Goal: Task Accomplishment & Management: Manage account settings

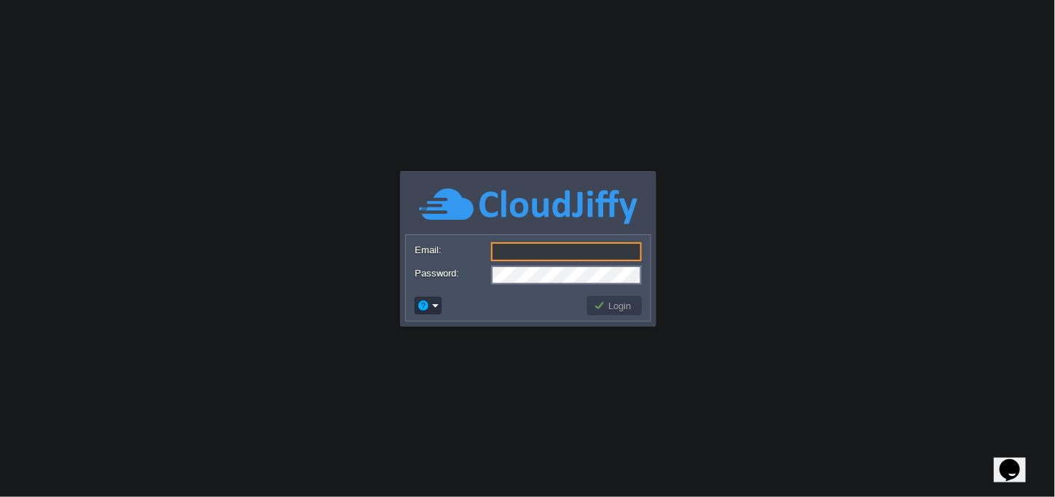
click at [549, 243] on input "Email:" at bounding box center [566, 251] width 151 height 19
paste input "jhaanamika.0607@gmail.com"
click at [450, 255] on label "Email:" at bounding box center [452, 249] width 75 height 15
click at [491, 255] on input "jhaanamika.0607@gmail.com" at bounding box center [566, 251] width 151 height 19
click at [617, 310] on button "Login" at bounding box center [615, 305] width 42 height 13
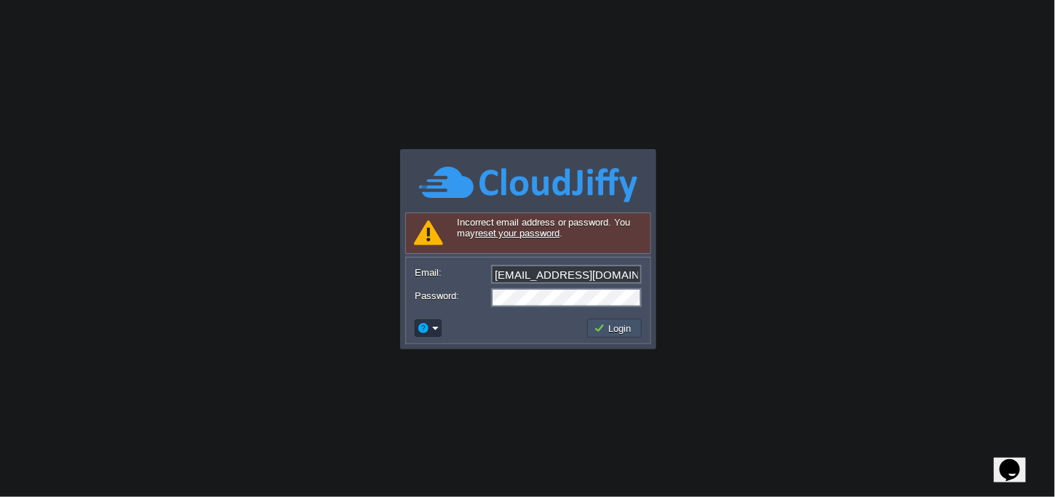
click at [618, 330] on button "Login" at bounding box center [615, 328] width 42 height 13
click at [580, 272] on input "jhaanamika.0607@gmail.com" at bounding box center [566, 274] width 151 height 19
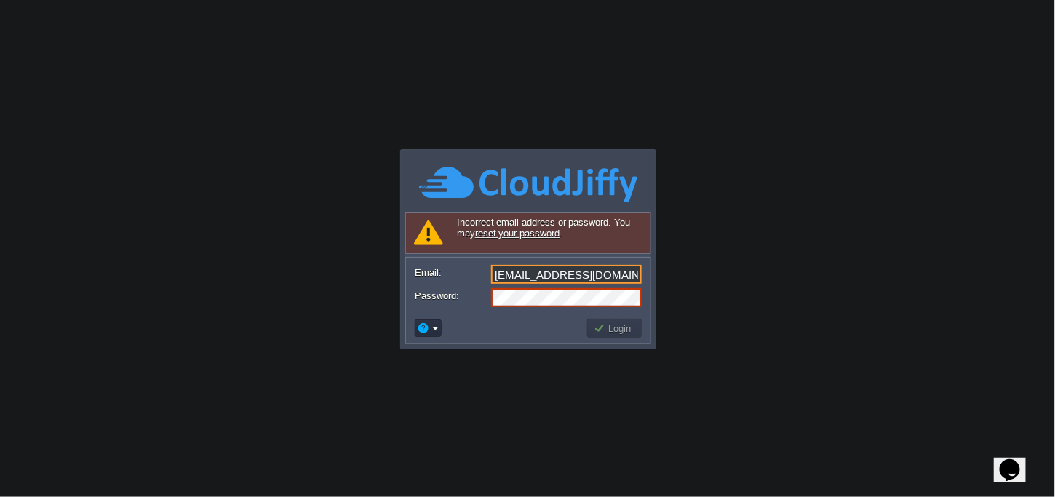
type input "="
click at [579, 276] on input "Email:" at bounding box center [566, 274] width 151 height 19
type input "[EMAIL_ADDRESS][DOMAIN_NAME]"
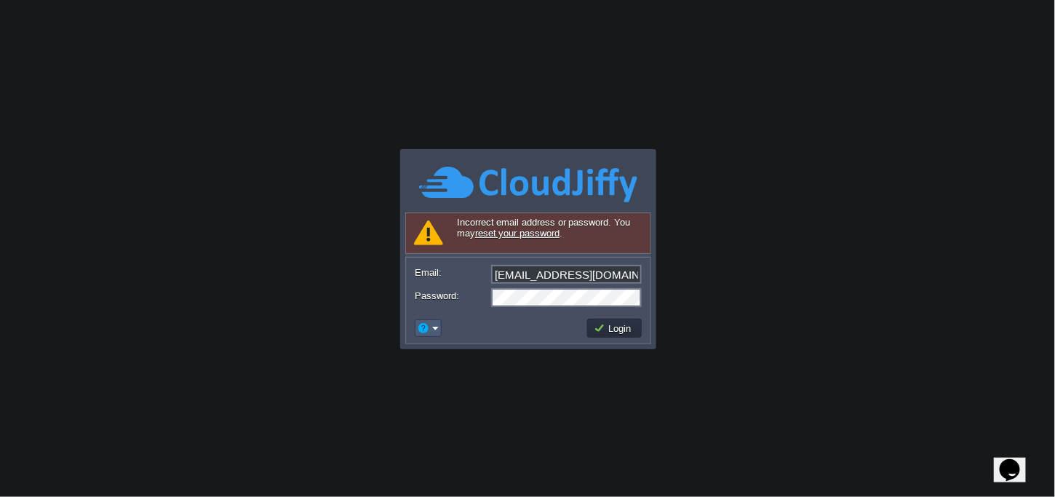
click at [436, 324] on em at bounding box center [428, 328] width 23 height 13
click at [457, 351] on span "Reset Password" at bounding box center [471, 345] width 69 height 11
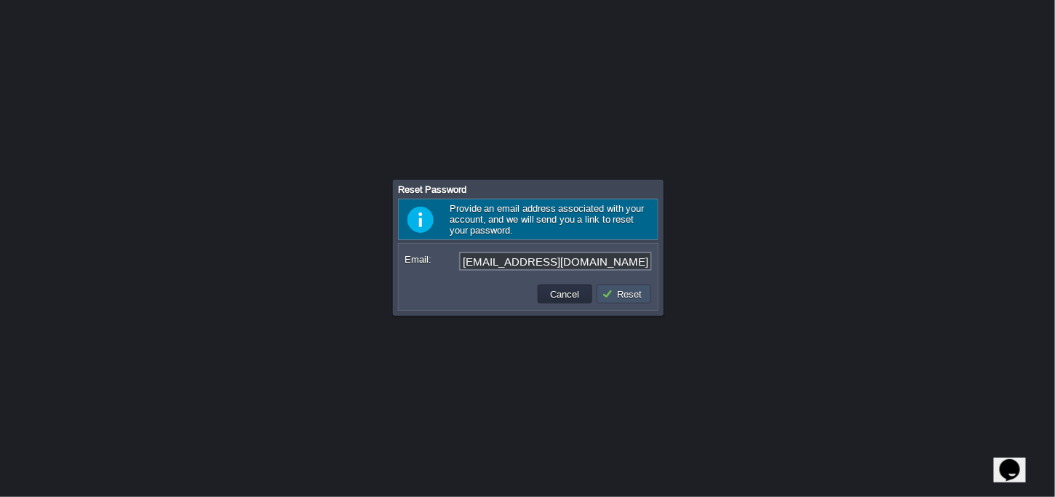
click at [624, 294] on button "Reset" at bounding box center [624, 293] width 44 height 13
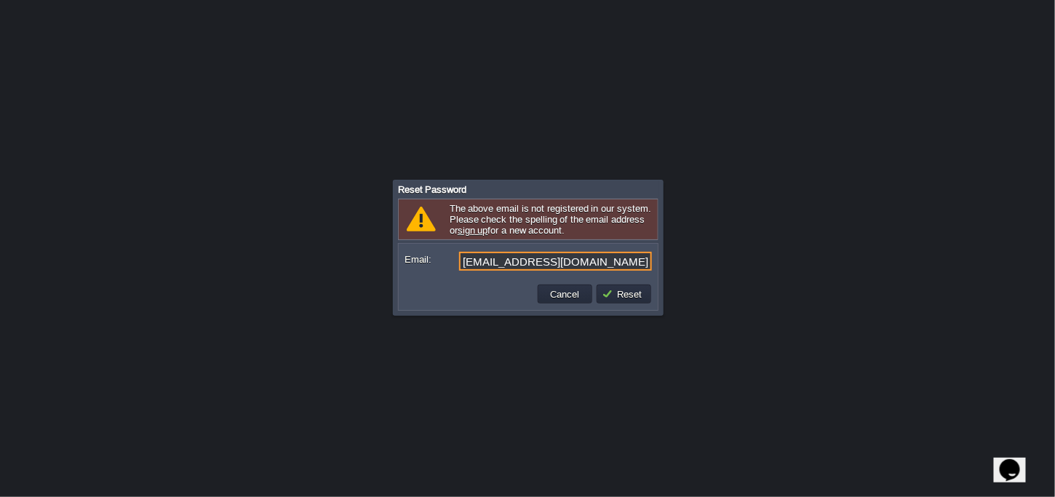
drag, startPoint x: 607, startPoint y: 100, endPoint x: 768, endPoint y: 76, distance: 161.7
click at [768, 76] on div at bounding box center [528, 248] width 1056 height 497
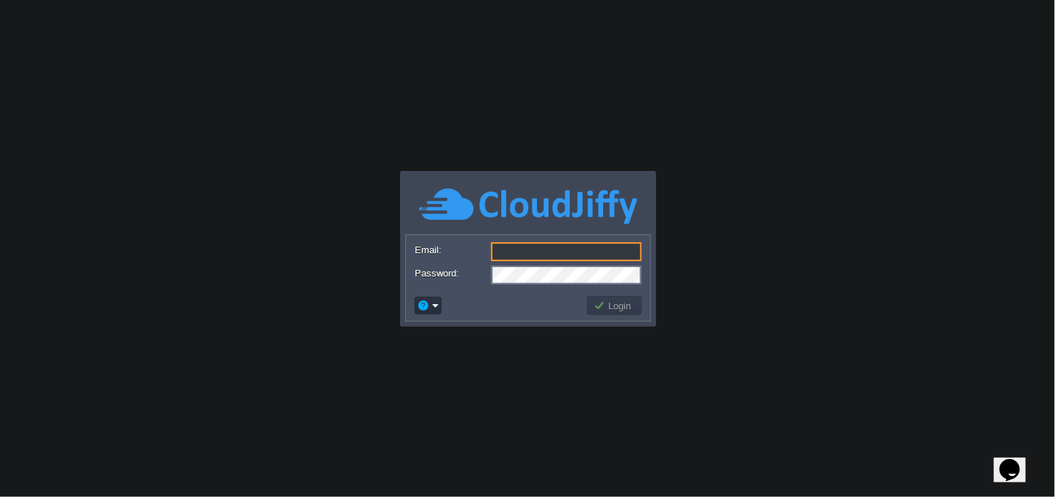
click at [509, 250] on input "Email:" at bounding box center [566, 251] width 151 height 19
click at [346, 223] on body "Application Platform v.8.10.2 Signing in... Email: jhaanmika.0607@gmail.com Pas…" at bounding box center [527, 248] width 1055 height 497
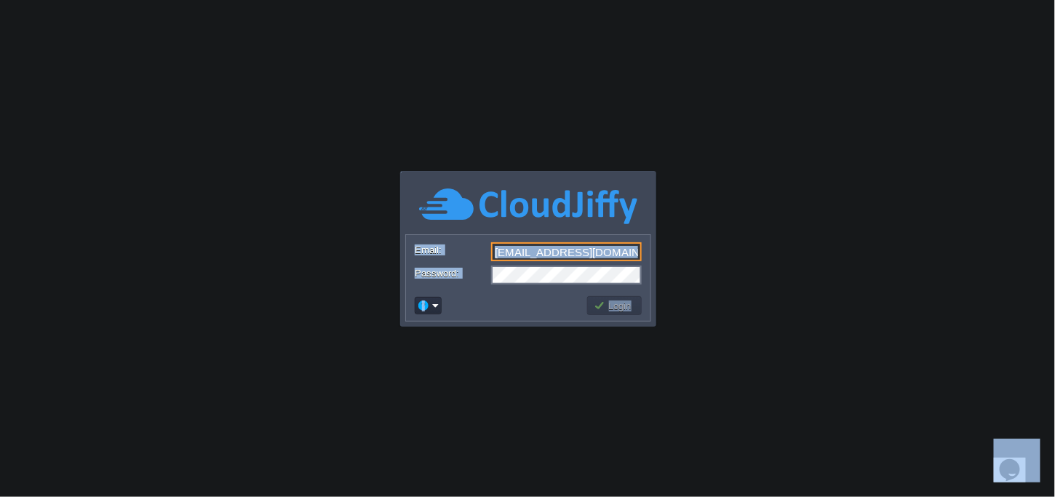
click at [568, 254] on input "jhaanmika.0607@gmail.com" at bounding box center [566, 251] width 151 height 19
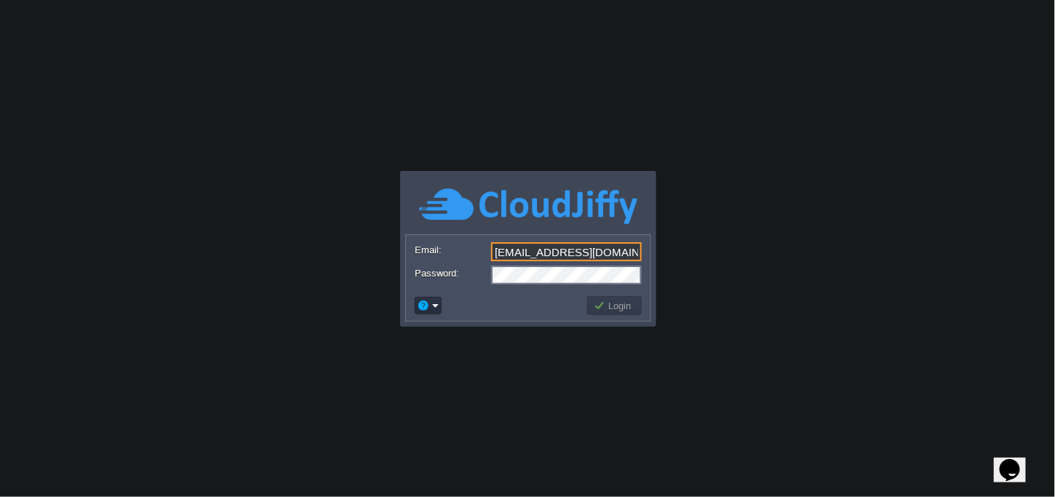
click at [547, 245] on input "jhaanamika0607@gmail.com" at bounding box center [566, 251] width 151 height 19
type input "jhaanamika.0607@gmail.com"
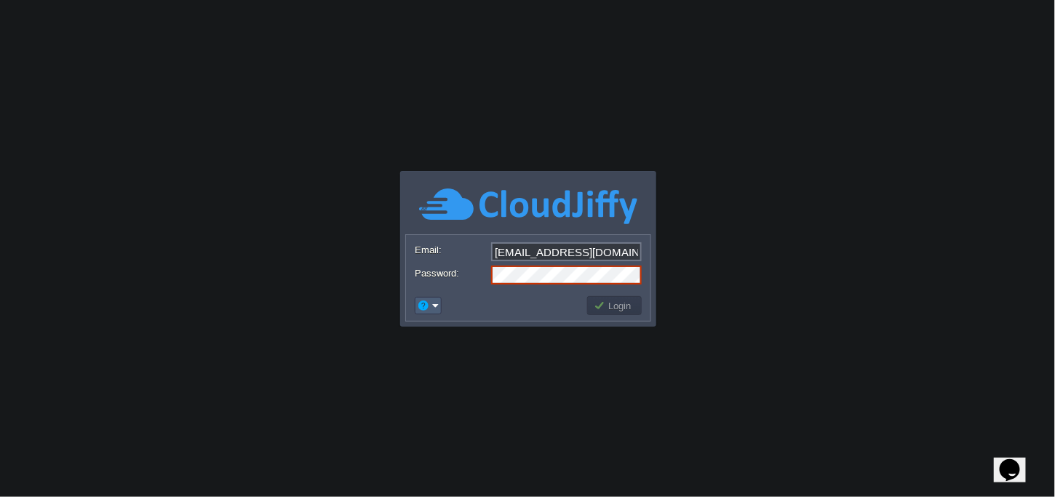
click at [434, 302] on em at bounding box center [428, 305] width 23 height 13
click at [461, 327] on span "Reset Password" at bounding box center [471, 324] width 69 height 11
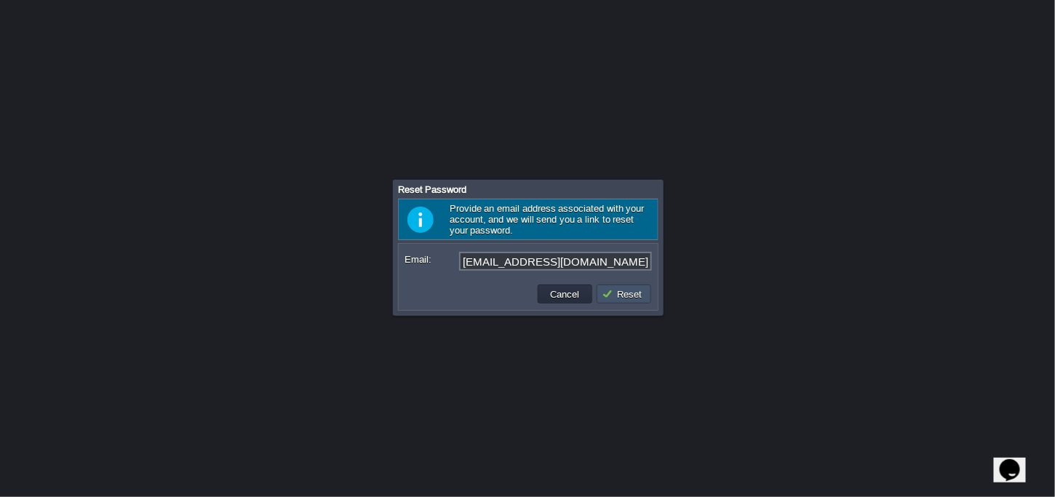
click at [610, 297] on button "Reset" at bounding box center [624, 293] width 44 height 13
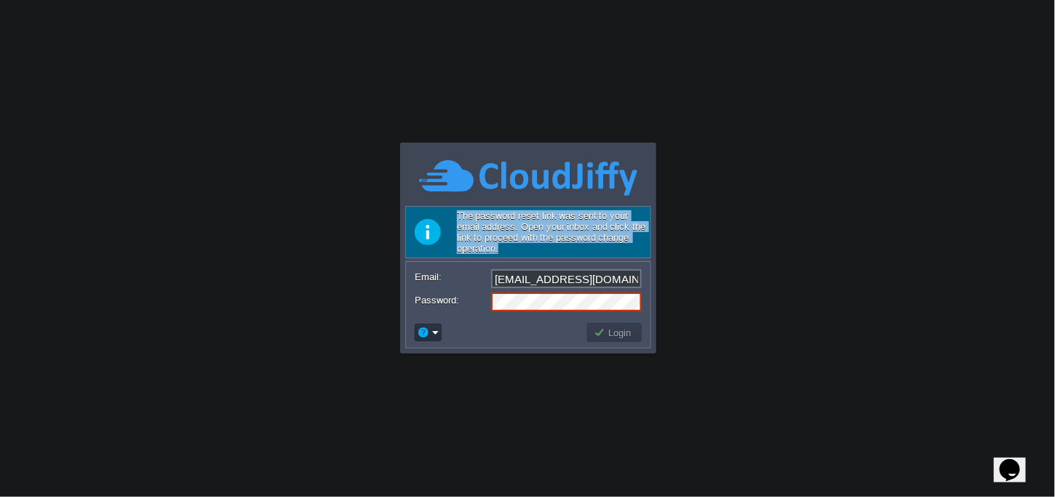
drag, startPoint x: 456, startPoint y: 215, endPoint x: 498, endPoint y: 251, distance: 55.7
click at [498, 251] on div "The password reset link was sent to your email address. Open your inbox and cli…" at bounding box center [528, 232] width 246 height 52
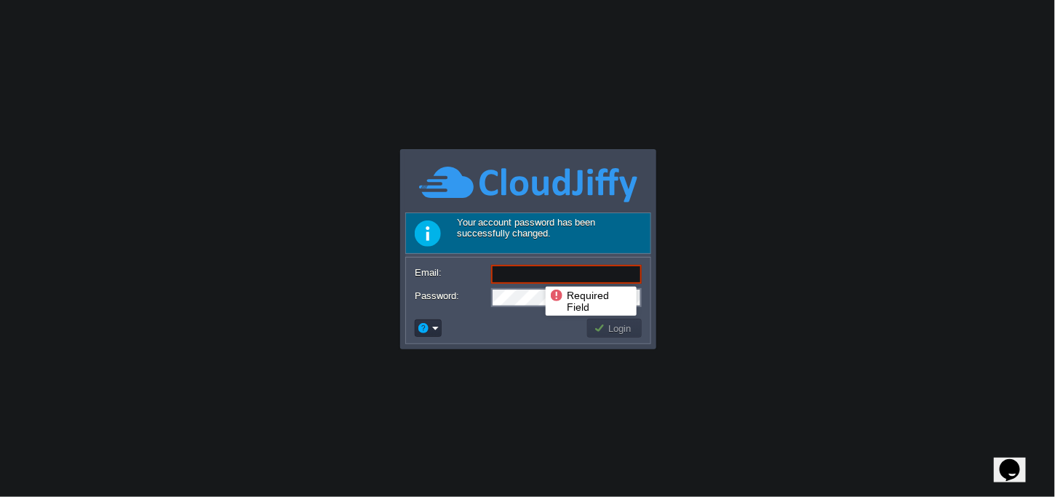
click at [535, 274] on input "Email:" at bounding box center [566, 274] width 151 height 19
type input "jhaanamika.0607@gmail.com"
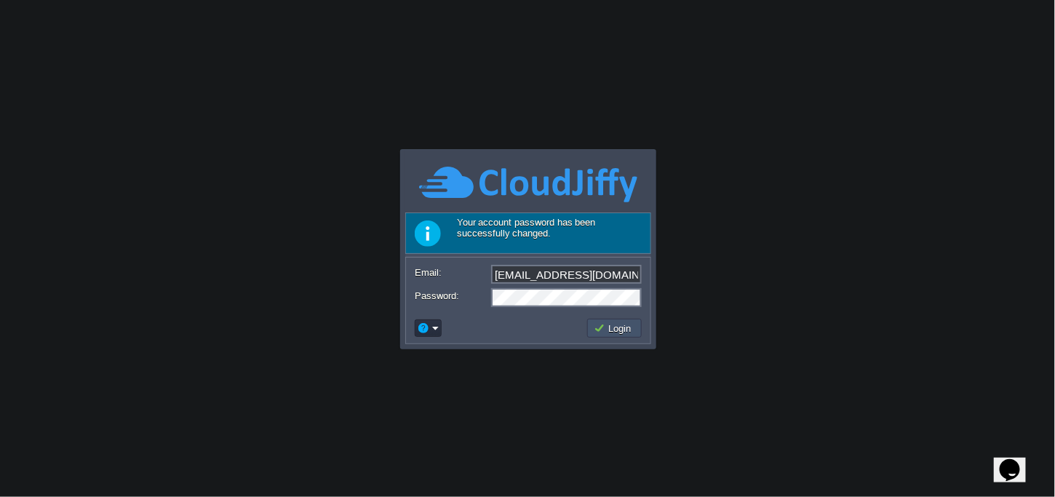
click at [613, 330] on button "Login" at bounding box center [615, 328] width 42 height 13
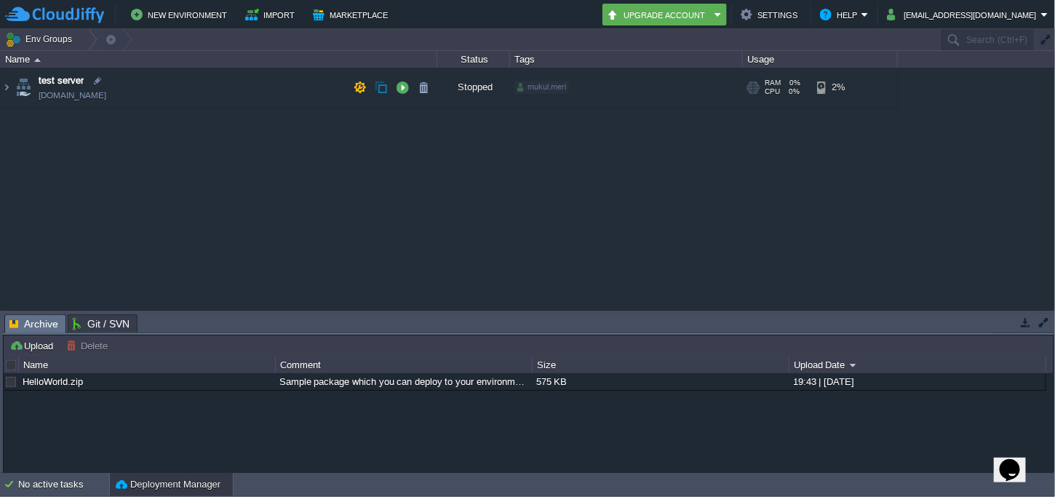
click at [466, 84] on div "Stopped" at bounding box center [473, 87] width 73 height 39
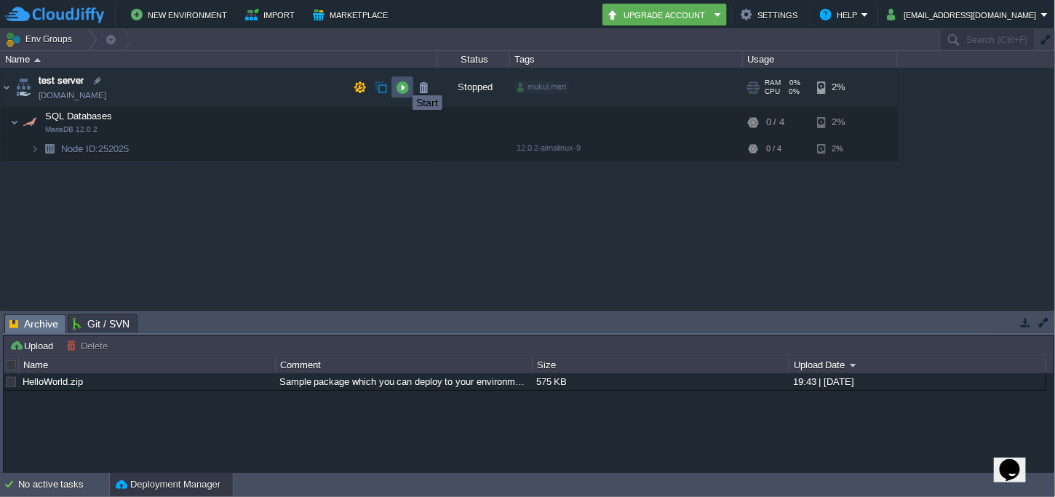
click at [402, 82] on button "button" at bounding box center [402, 87] width 13 height 13
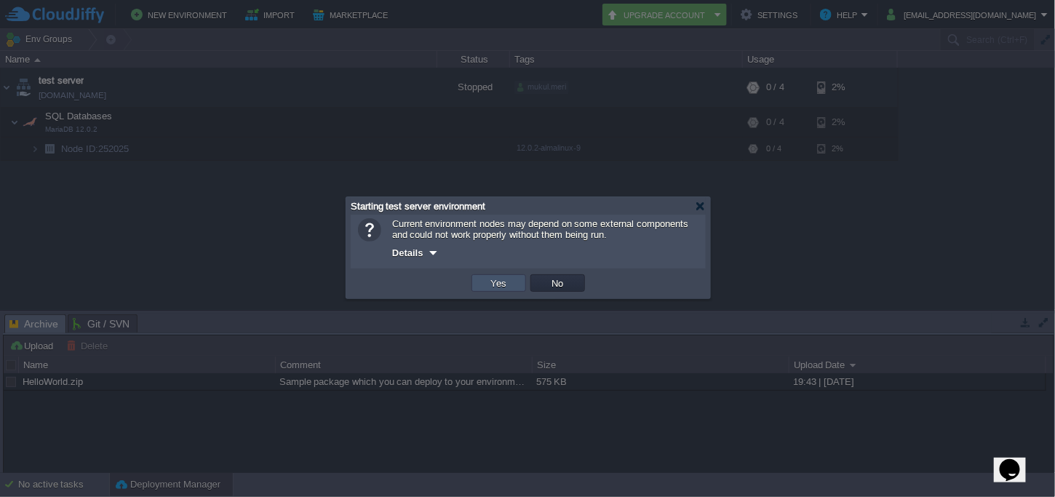
click at [488, 283] on button "Yes" at bounding box center [499, 282] width 25 height 13
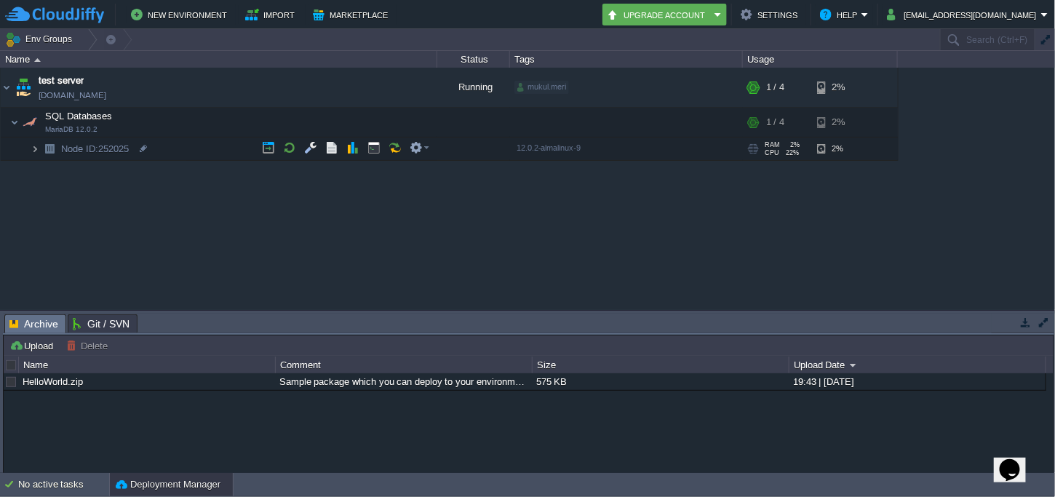
click at [36, 147] on img at bounding box center [35, 148] width 9 height 23
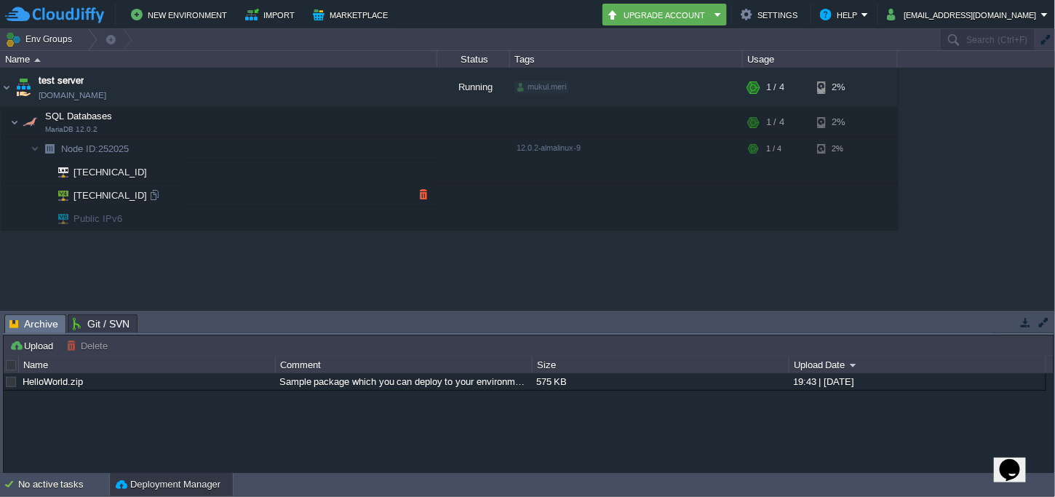
click at [242, 201] on td "103.205.141.185" at bounding box center [219, 195] width 436 height 23
click at [152, 194] on div at bounding box center [154, 194] width 13 height 13
click at [797, 17] on button "Settings" at bounding box center [771, 14] width 61 height 17
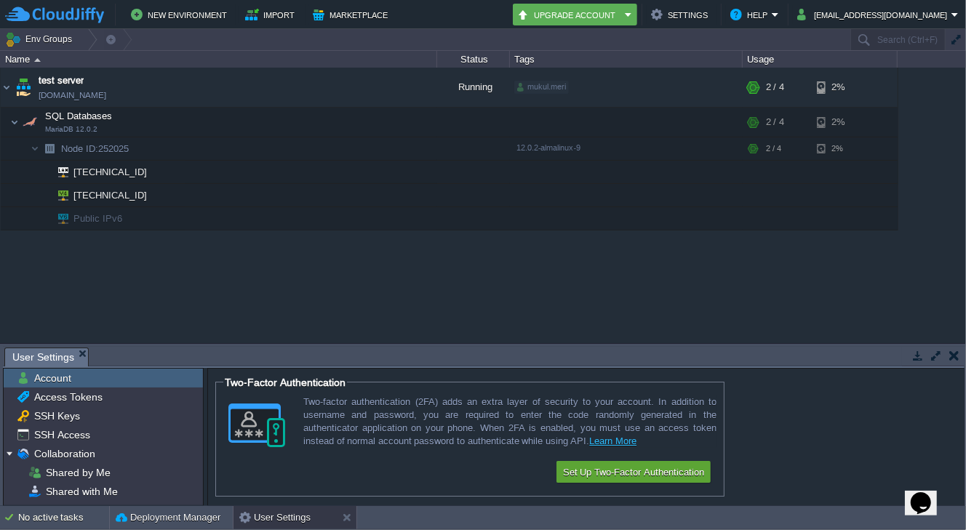
click at [0, 0] on div "RAM 35%" at bounding box center [0, 0] width 0 height 0
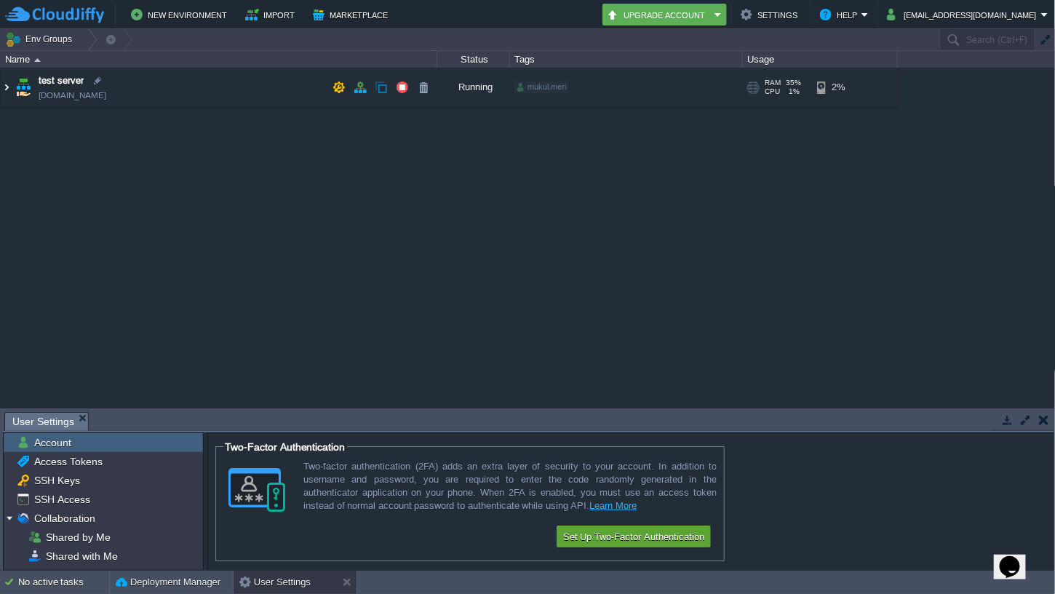
click at [4, 86] on img at bounding box center [7, 87] width 12 height 39
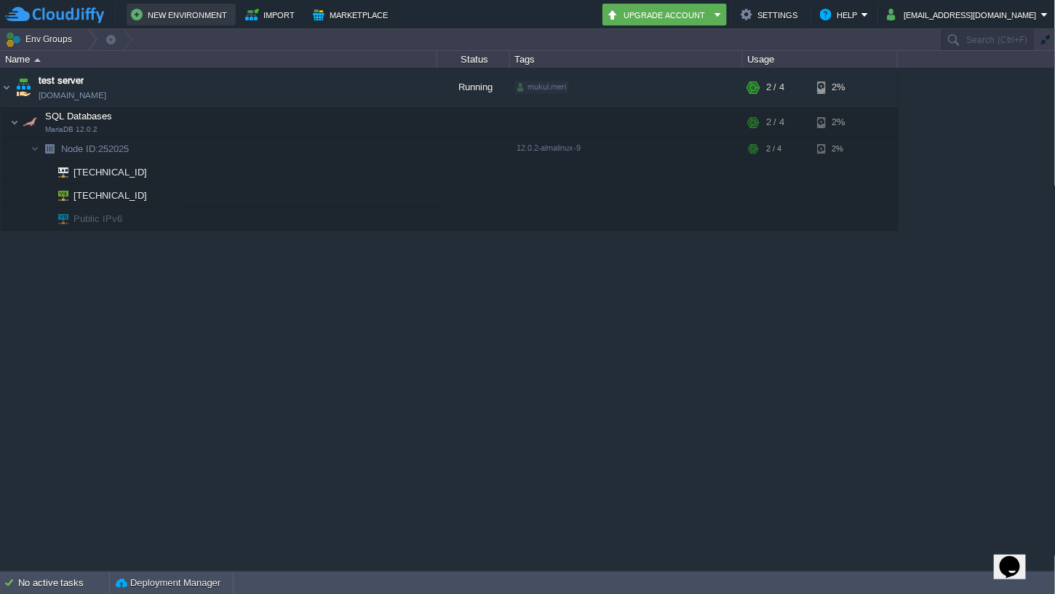
click at [201, 15] on button "New Environment" at bounding box center [181, 14] width 100 height 17
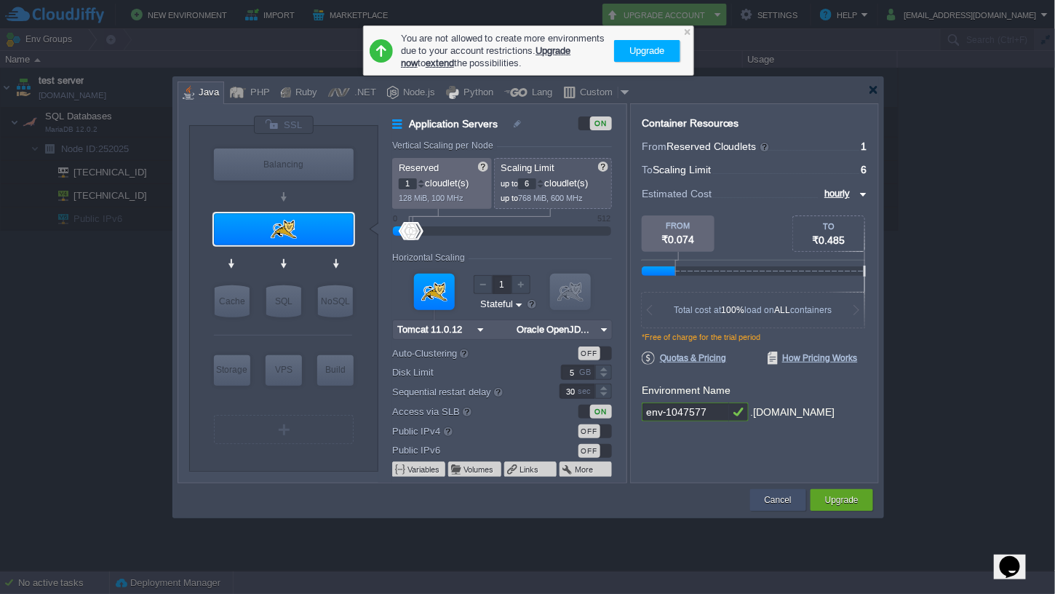
click at [765, 496] on button "Cancel" at bounding box center [778, 500] width 27 height 15
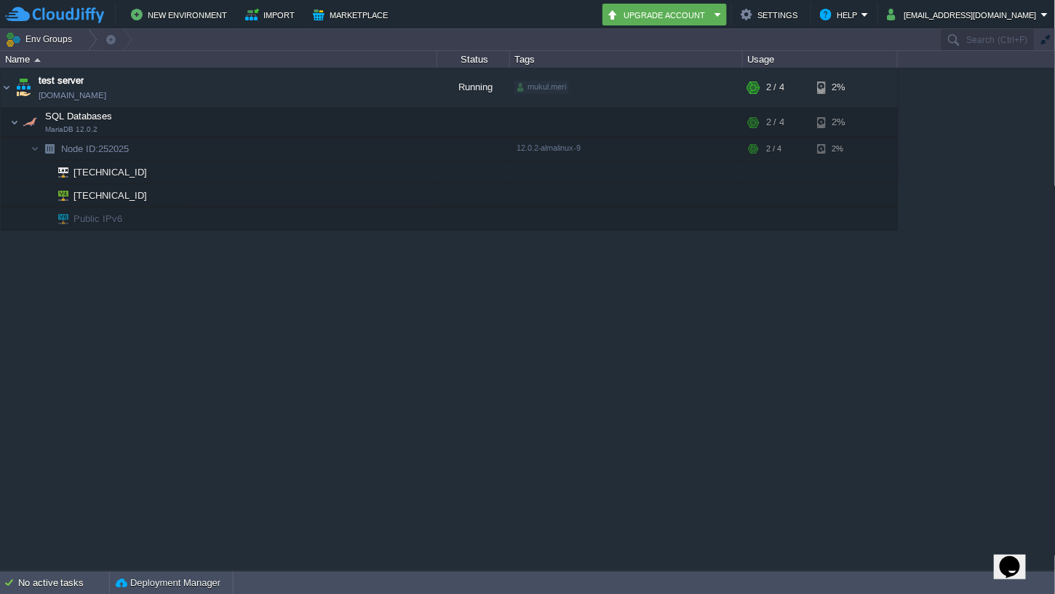
click at [1039, 496] on td "No active tasks Deployment Manager" at bounding box center [528, 582] width 1056 height 23
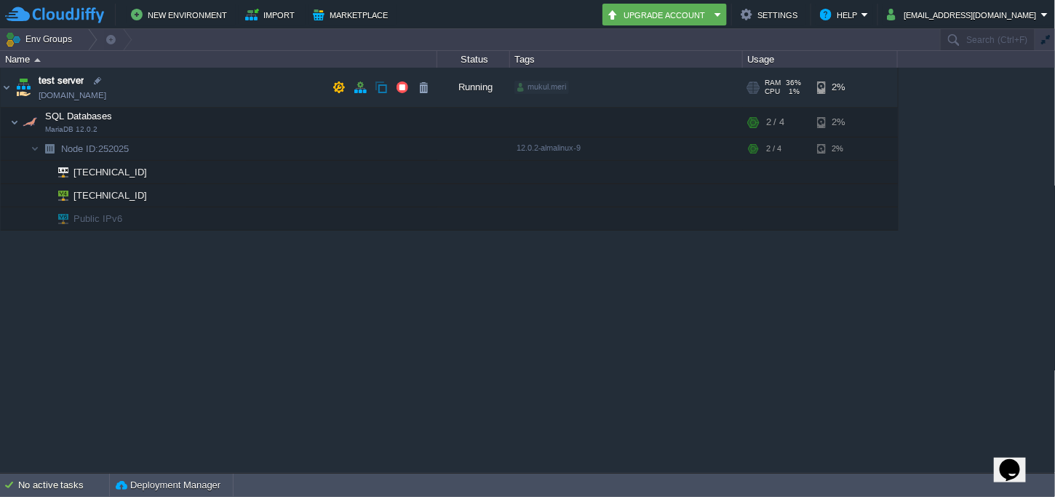
click at [68, 83] on span "test server" at bounding box center [61, 80] width 45 height 15
click at [23, 86] on img at bounding box center [23, 87] width 20 height 39
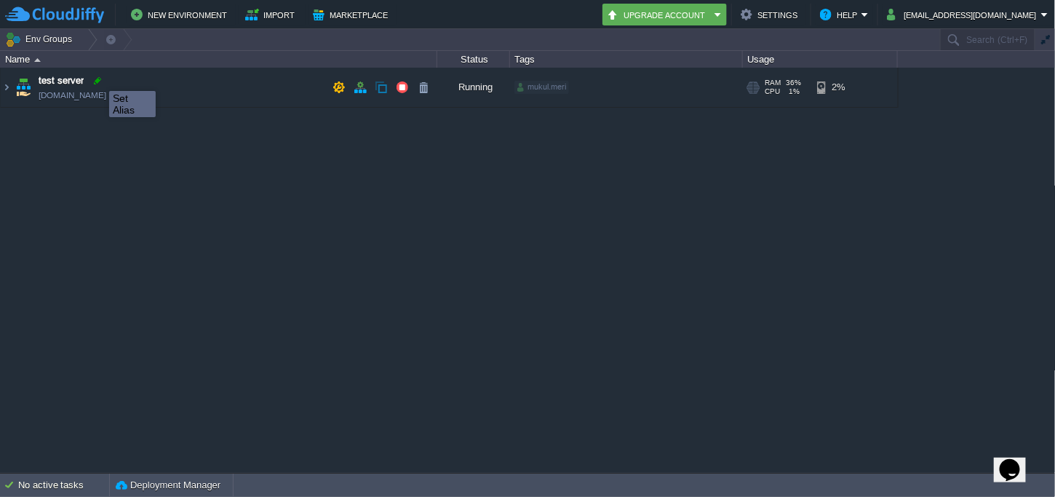
click at [98, 78] on div at bounding box center [97, 80] width 13 height 13
click at [106, 94] on span "env-5289211.cloudjiffy.net" at bounding box center [73, 95] width 68 height 15
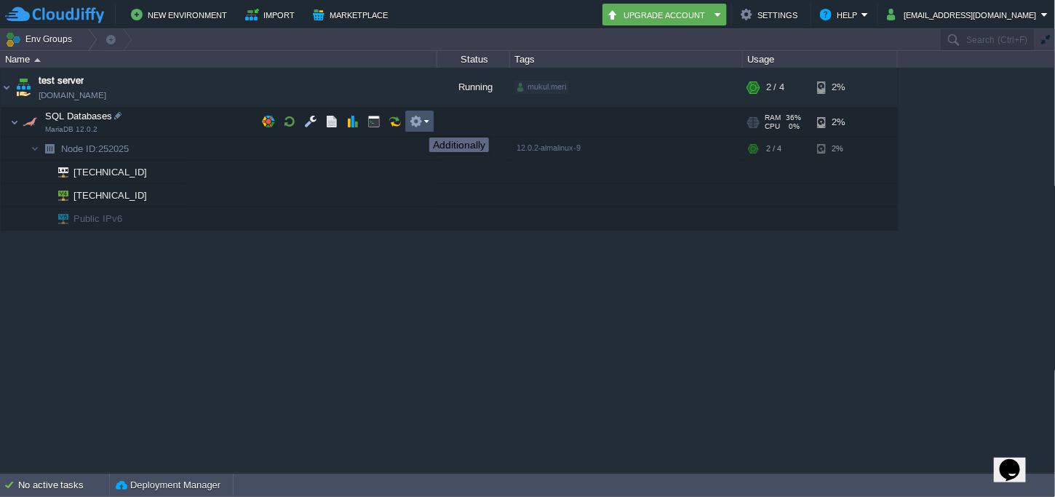
click at [418, 124] on button "button" at bounding box center [416, 121] width 13 height 13
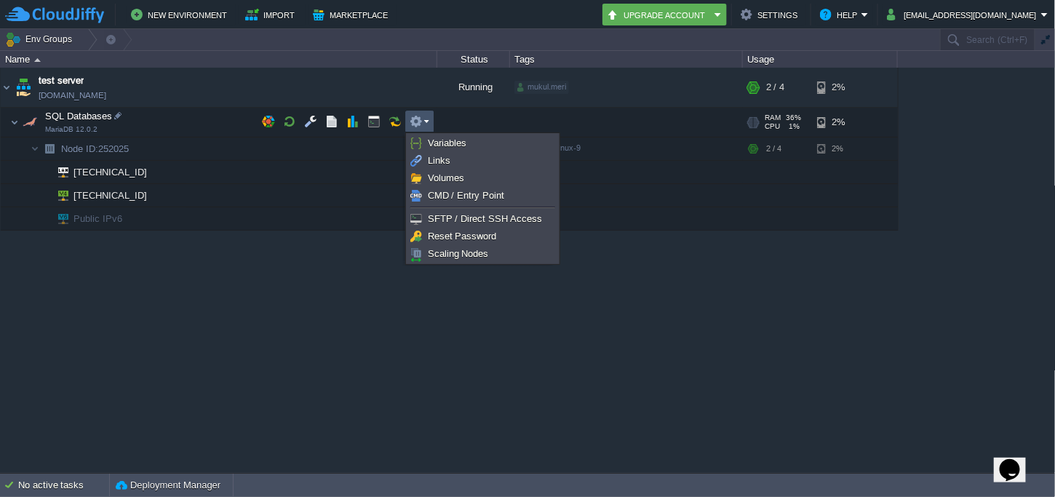
click at [410, 359] on div "test server env-5289211.cloudjiffy.net Running mukul.meri + Add to Env Group RA…" at bounding box center [528, 270] width 1056 height 404
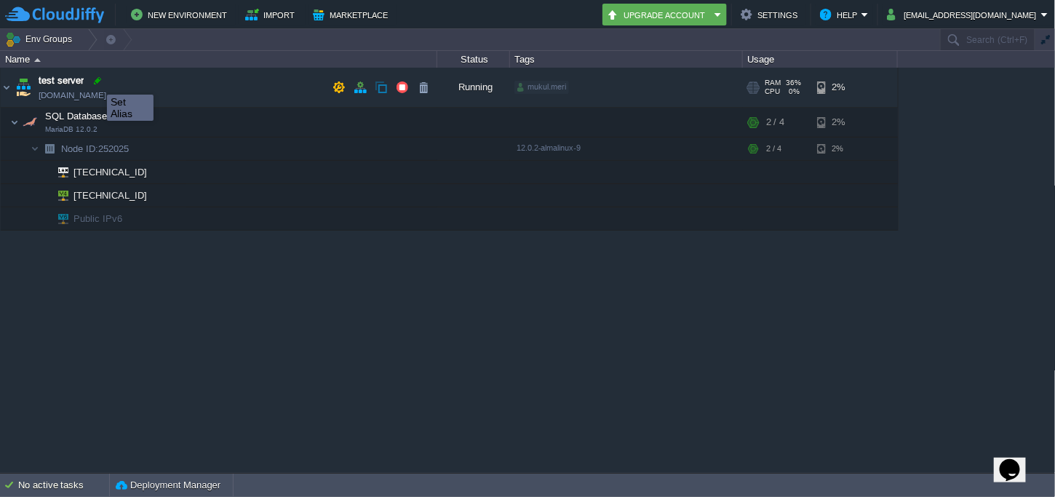
click at [96, 81] on div at bounding box center [97, 80] width 13 height 13
type input "test server"
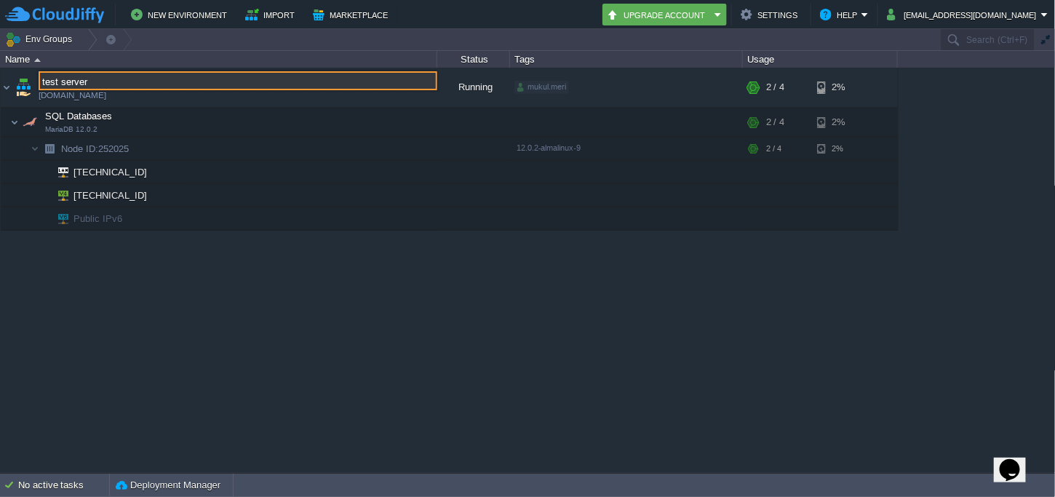
click at [231, 385] on div "test server env-5289211.cloudjiffy.net Running mukul.meri + Add to Env Group RA…" at bounding box center [528, 270] width 1056 height 404
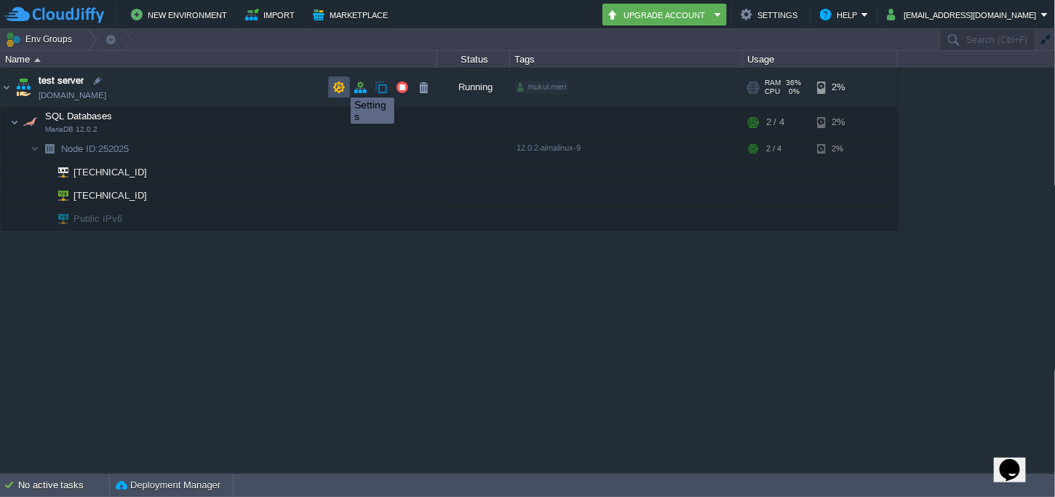
click at [340, 84] on button "button" at bounding box center [338, 87] width 13 height 13
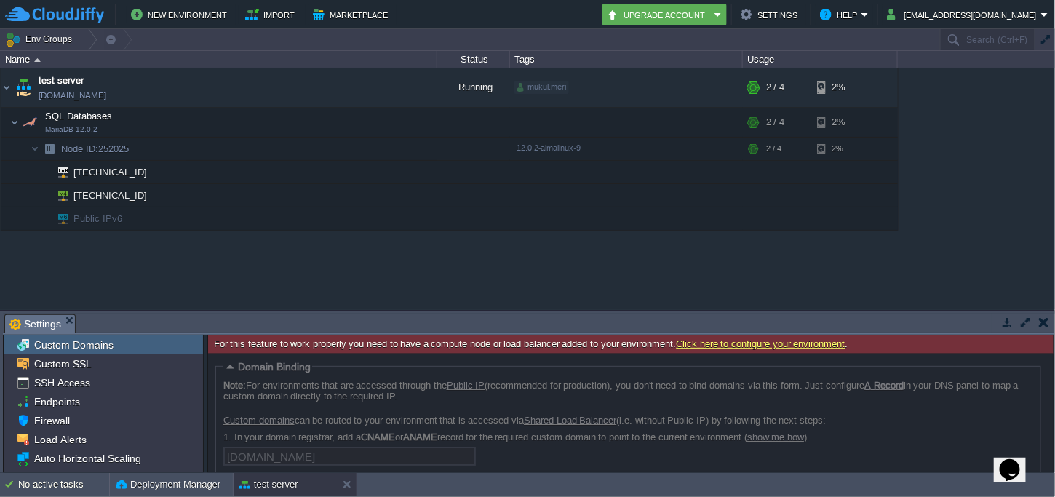
click at [1044, 324] on button "button" at bounding box center [1044, 322] width 10 height 13
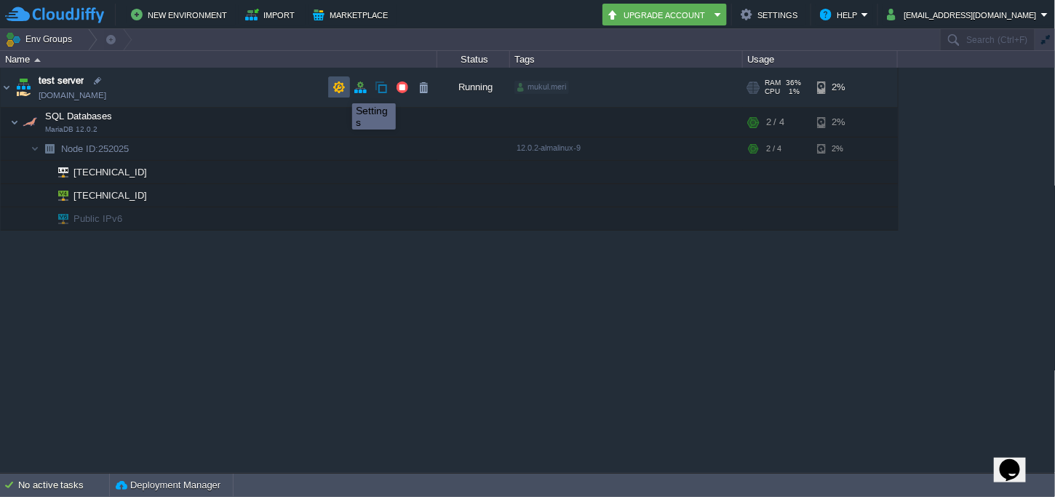
click at [341, 90] on button "button" at bounding box center [338, 87] width 13 height 13
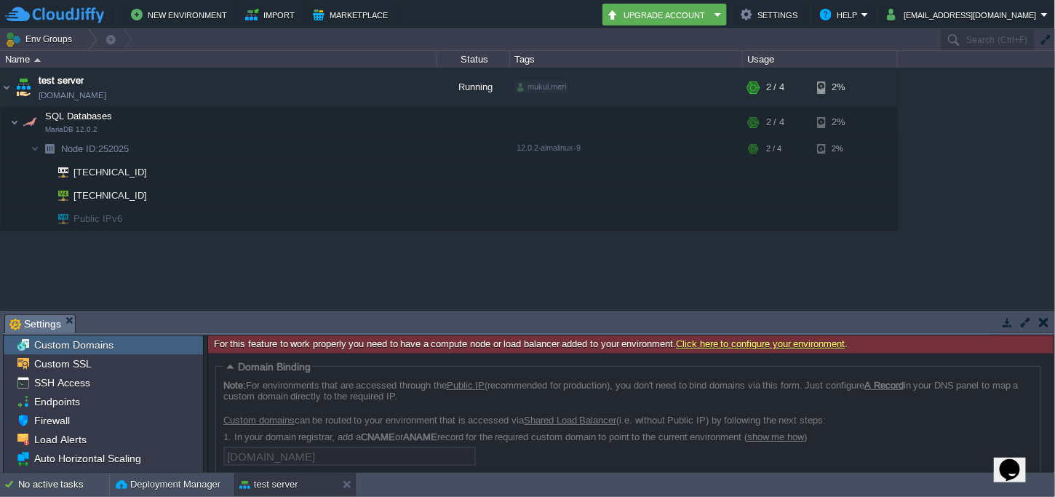
click at [1039, 320] on button "button" at bounding box center [1044, 322] width 10 height 13
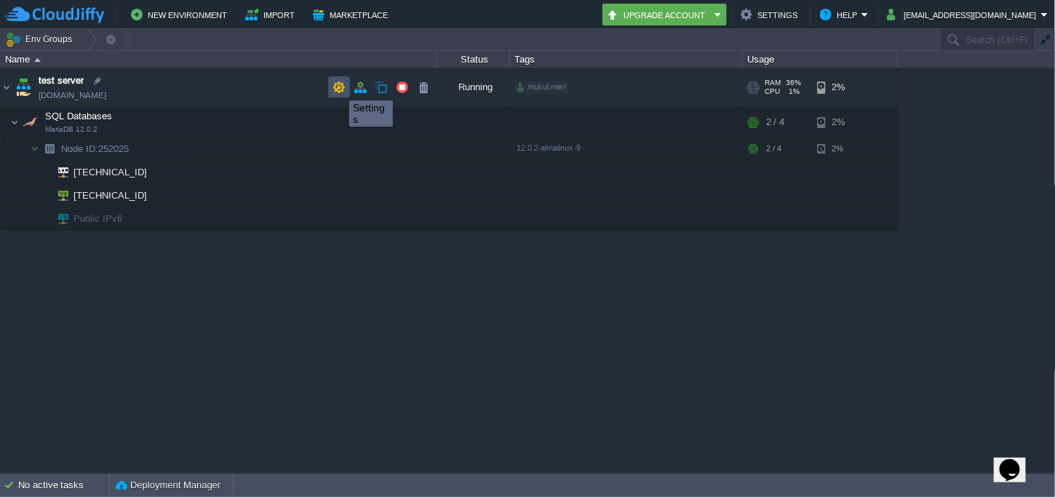
click at [338, 87] on button "button" at bounding box center [338, 87] width 13 height 13
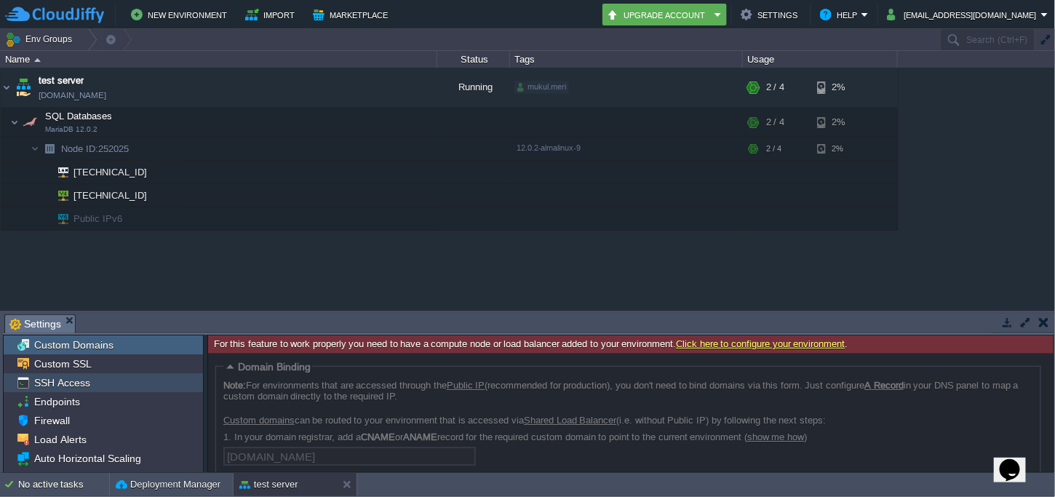
click at [67, 381] on span "SSH Access" at bounding box center [61, 382] width 61 height 13
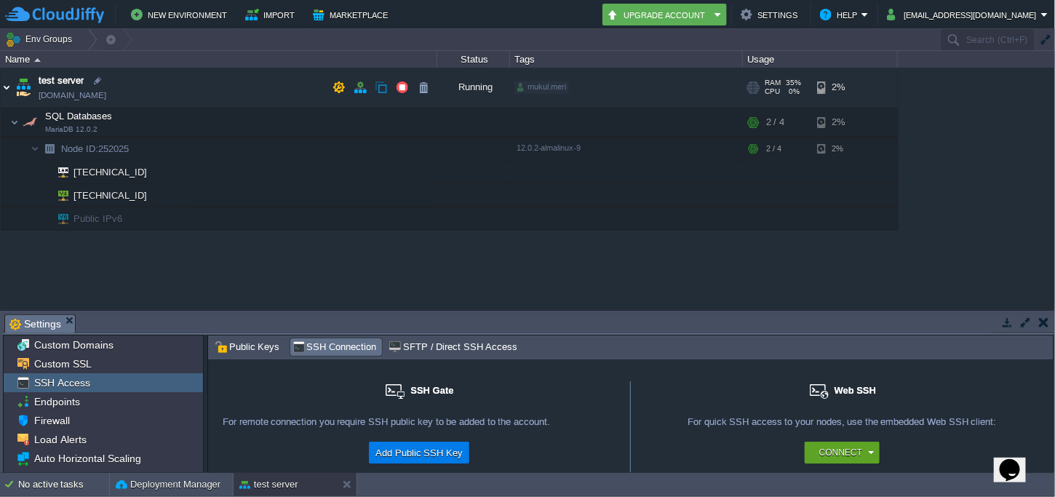
click at [5, 84] on img at bounding box center [7, 87] width 12 height 39
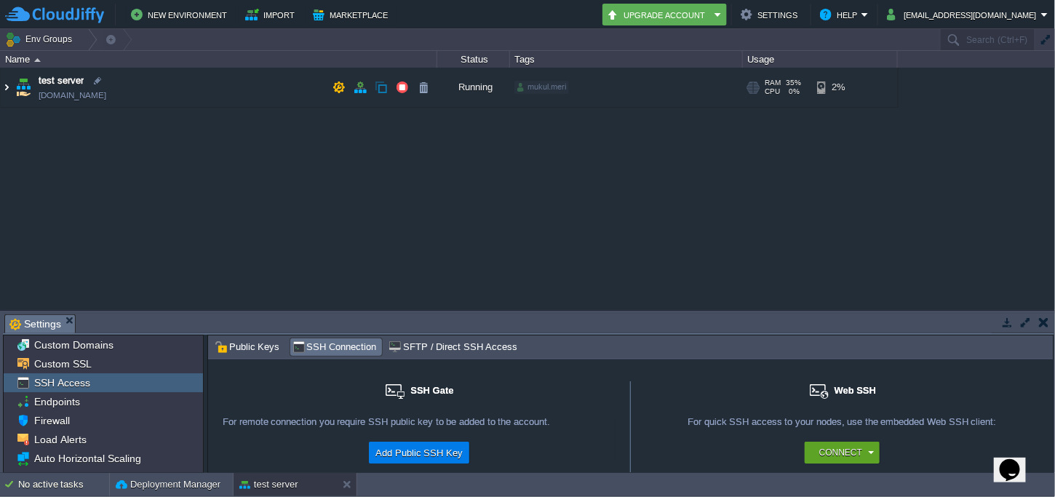
click at [5, 84] on img at bounding box center [7, 87] width 12 height 39
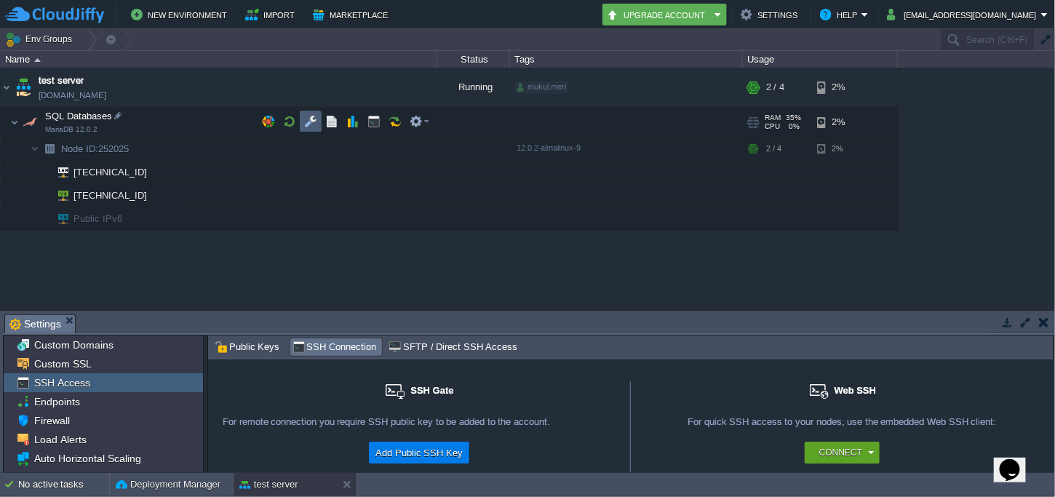
click at [302, 122] on td at bounding box center [311, 122] width 22 height 22
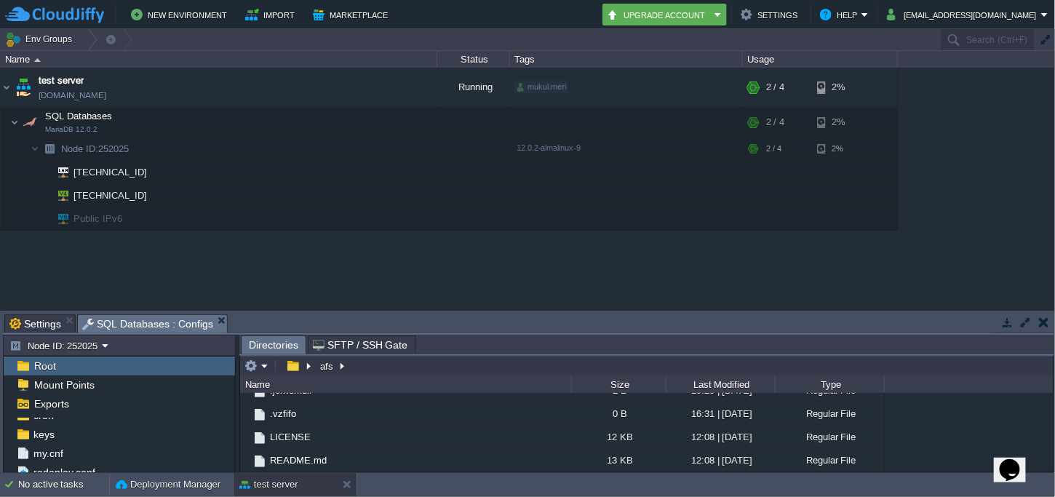
scroll to position [93, 0]
click at [57, 364] on div "Root" at bounding box center [119, 365] width 231 height 19
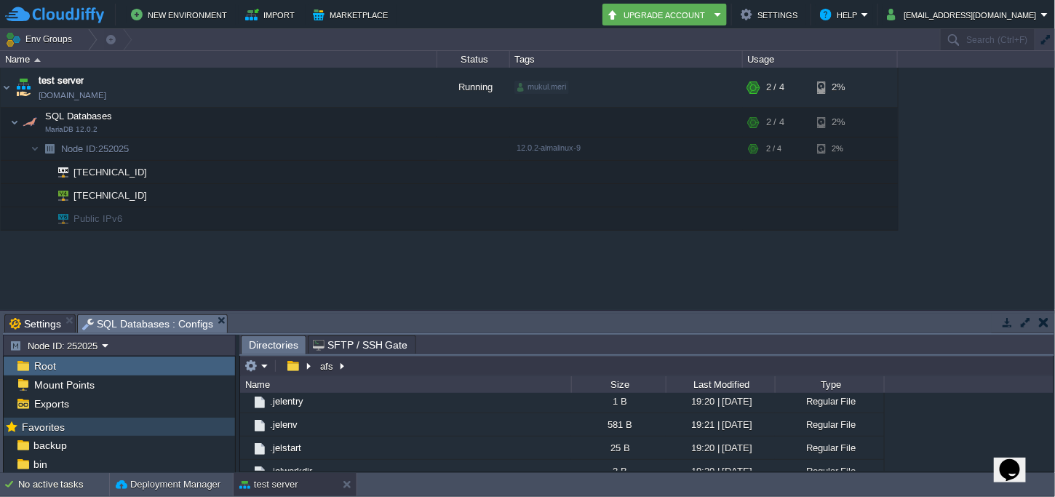
scroll to position [0, 0]
click at [84, 364] on div "Root" at bounding box center [119, 365] width 231 height 19
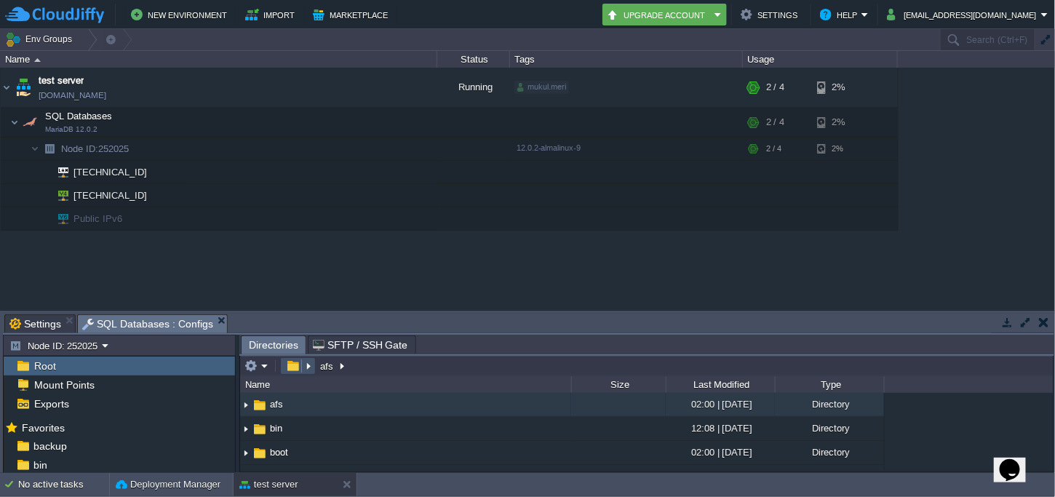
click at [295, 362] on button "button" at bounding box center [292, 365] width 21 height 13
click at [266, 363] on em at bounding box center [256, 365] width 24 height 13
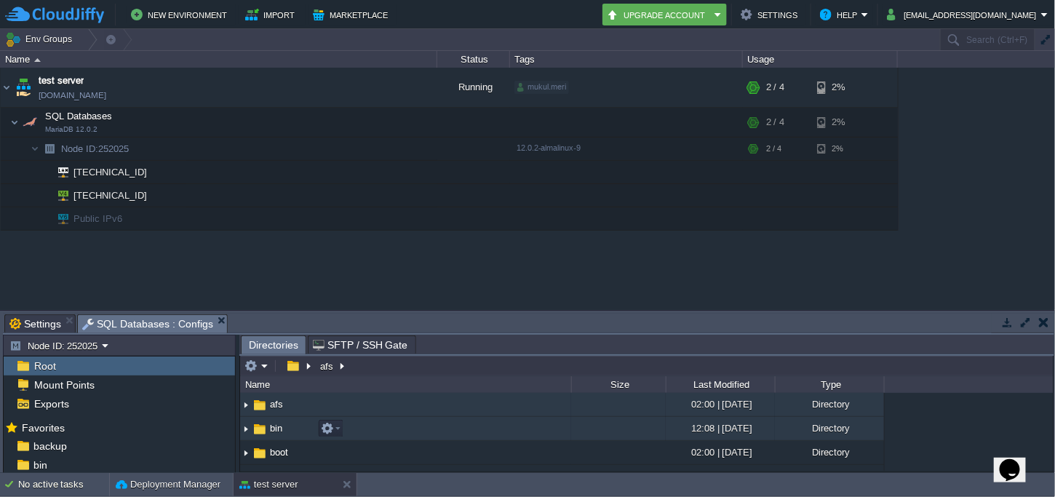
click at [400, 437] on td "bin" at bounding box center [405, 429] width 331 height 24
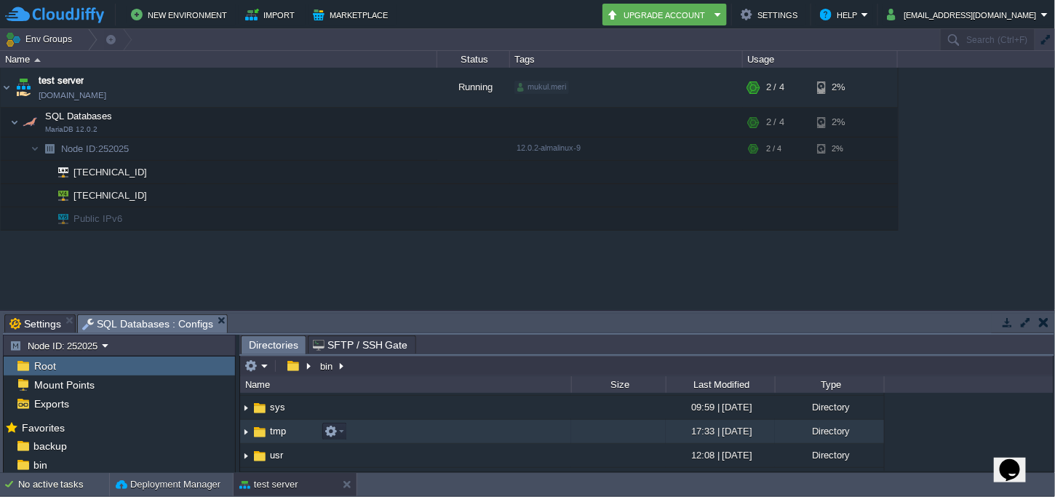
scroll to position [380, 0]
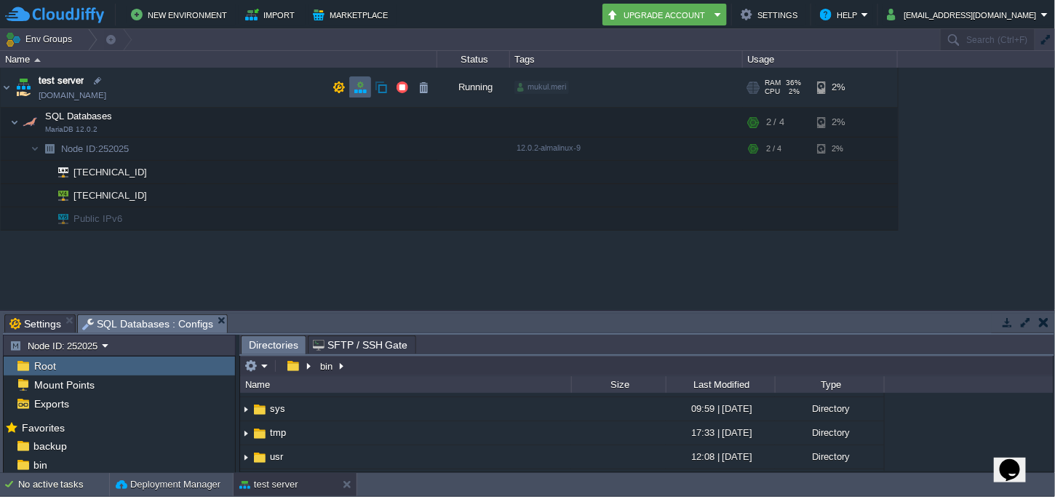
click at [351, 91] on td at bounding box center [360, 87] width 22 height 22
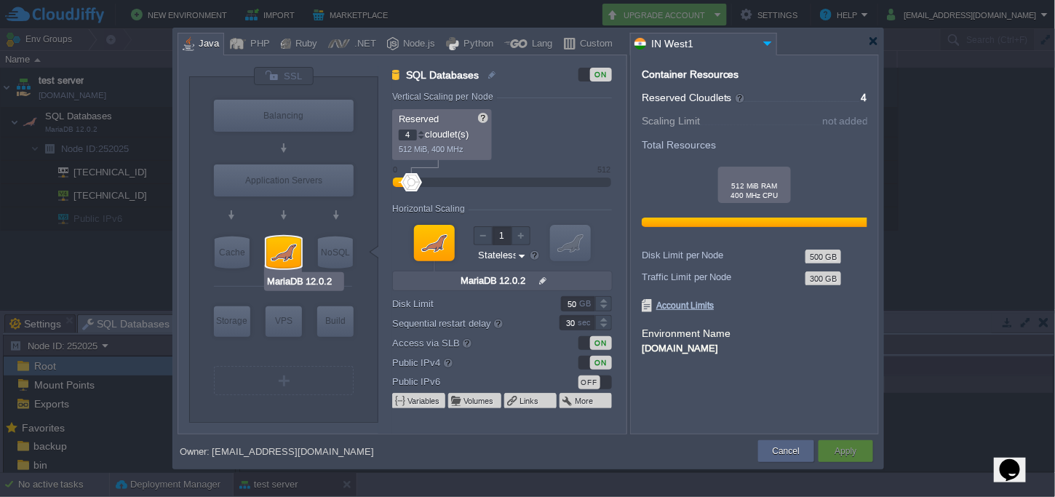
click at [279, 252] on div at bounding box center [283, 252] width 35 height 32
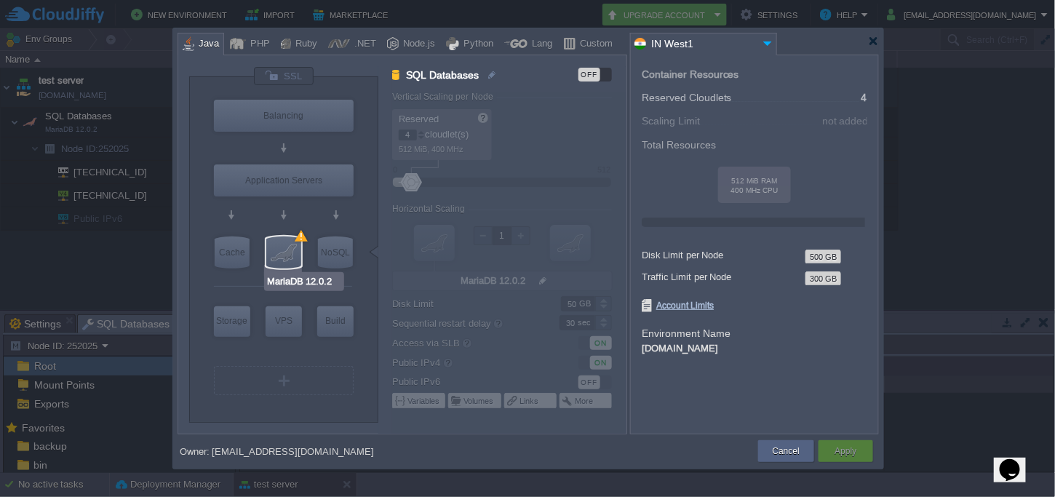
type input "Redis 7.2.4"
click at [332, 247] on div "NoSQL" at bounding box center [335, 252] width 35 height 32
type input "NoSQL Databases"
type input "1"
type input "Redis 7.2.4"
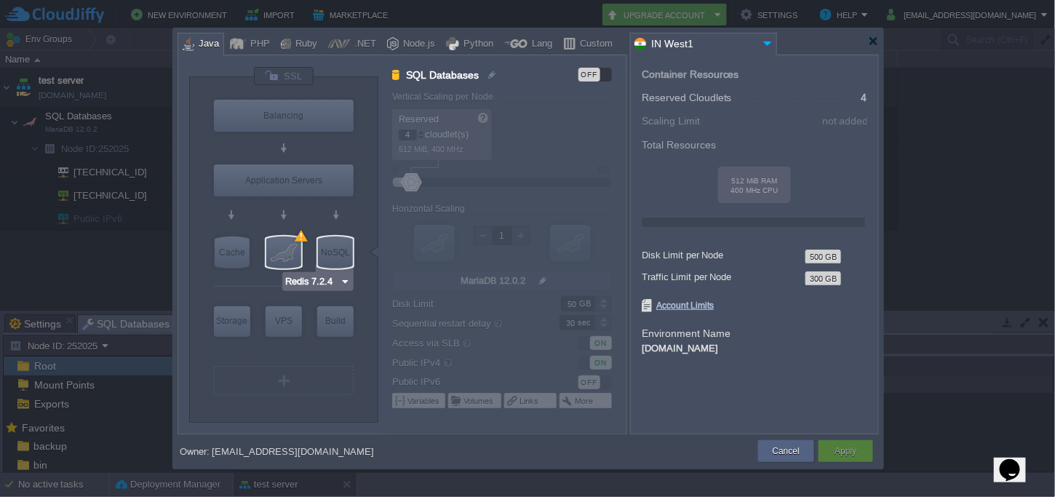
type input "7.2.4-almalinux-9"
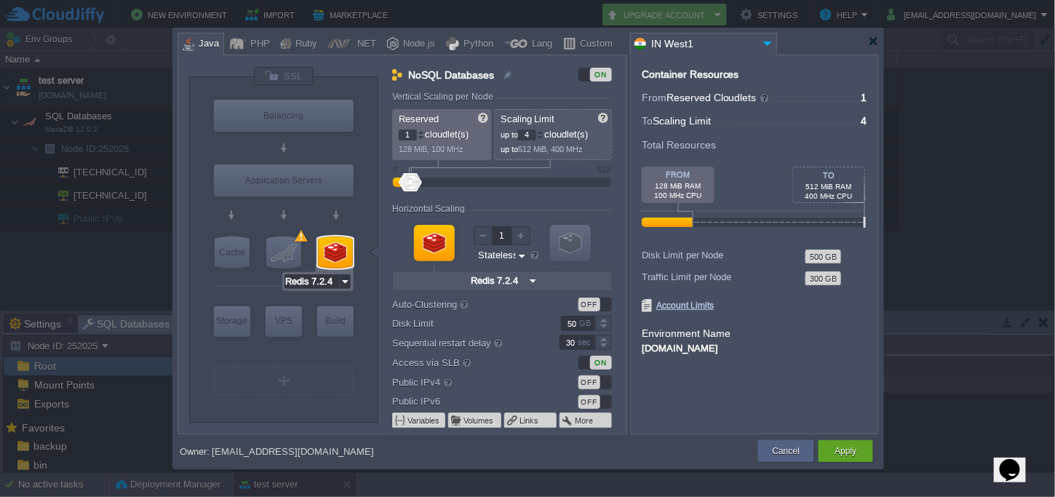
click at [338, 281] on input "Redis 7.2.4" at bounding box center [311, 281] width 55 height 15
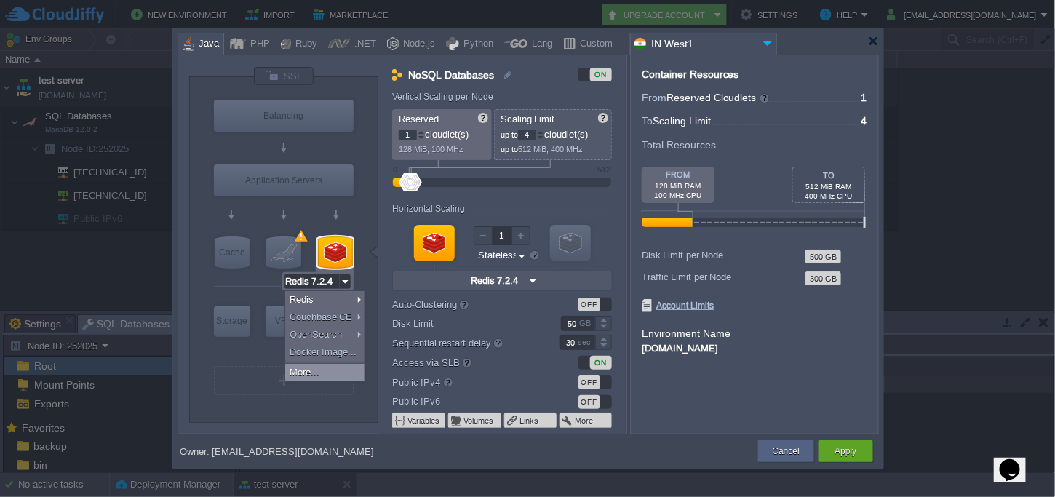
click at [341, 370] on div "More..." at bounding box center [324, 372] width 79 height 17
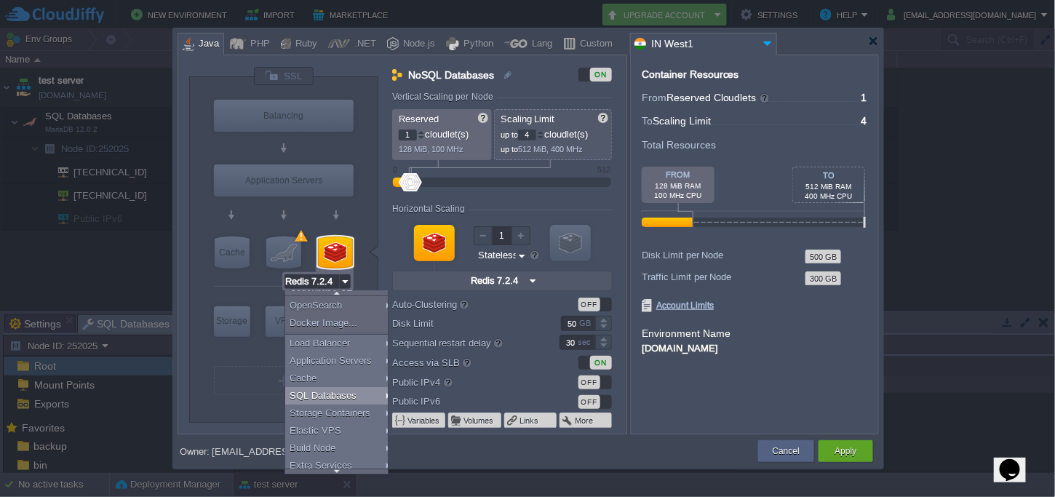
scroll to position [0, 0]
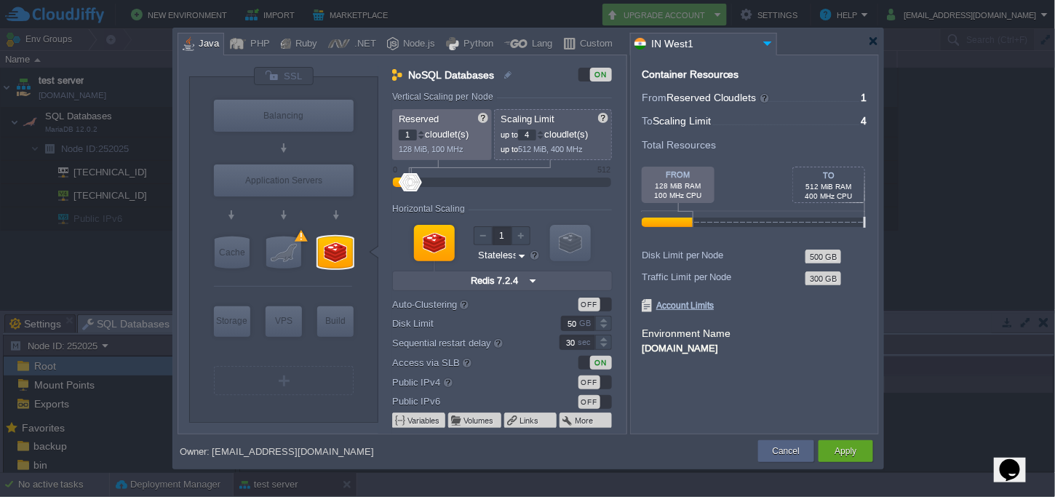
click at [257, 288] on div at bounding box center [283, 286] width 138 height 31
click at [340, 244] on div at bounding box center [335, 252] width 35 height 32
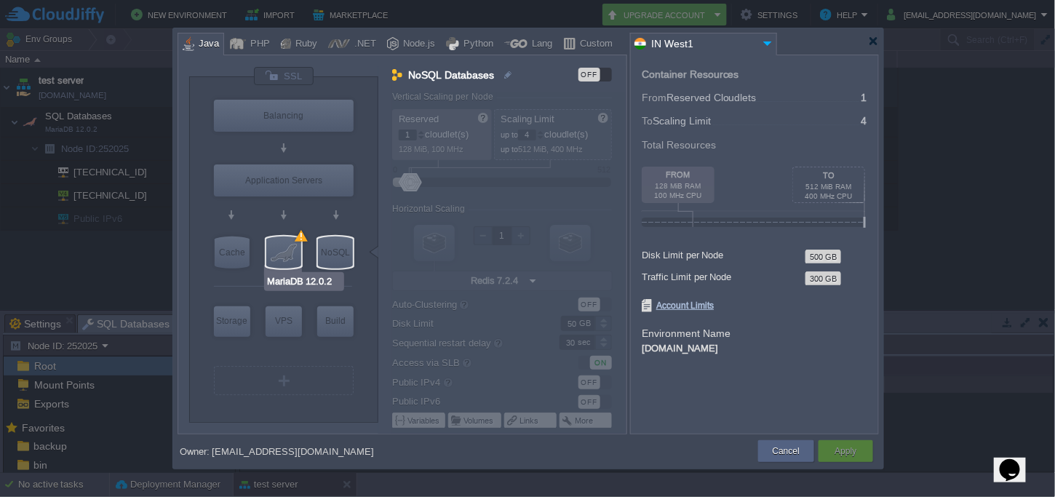
type input "Memcached 1.6.39"
click at [239, 250] on div "Cache" at bounding box center [232, 252] width 35 height 32
type input "Cache"
type input "Memcached 1.6.39"
type input "1.6.39-almalin..."
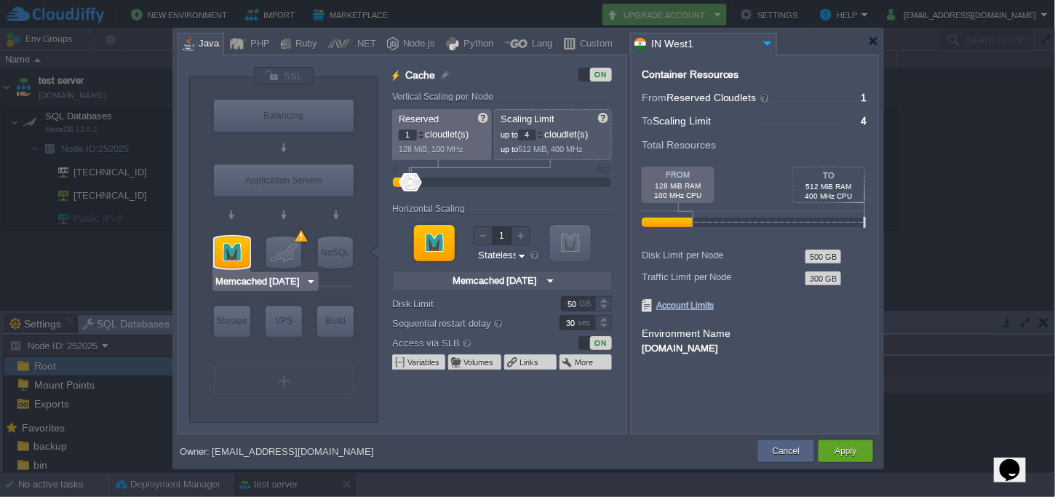
click at [242, 256] on div at bounding box center [232, 252] width 35 height 32
type input "MariaDB 12.0.2"
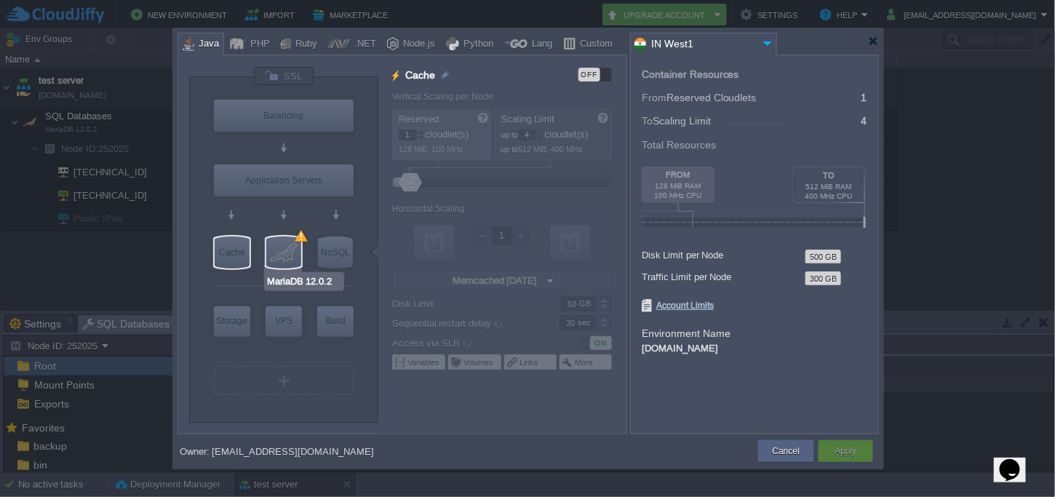
click at [296, 251] on div at bounding box center [283, 252] width 35 height 32
type input "SQL Databases"
type input "4"
type input "MariaDB 12.0.2"
type input "null"
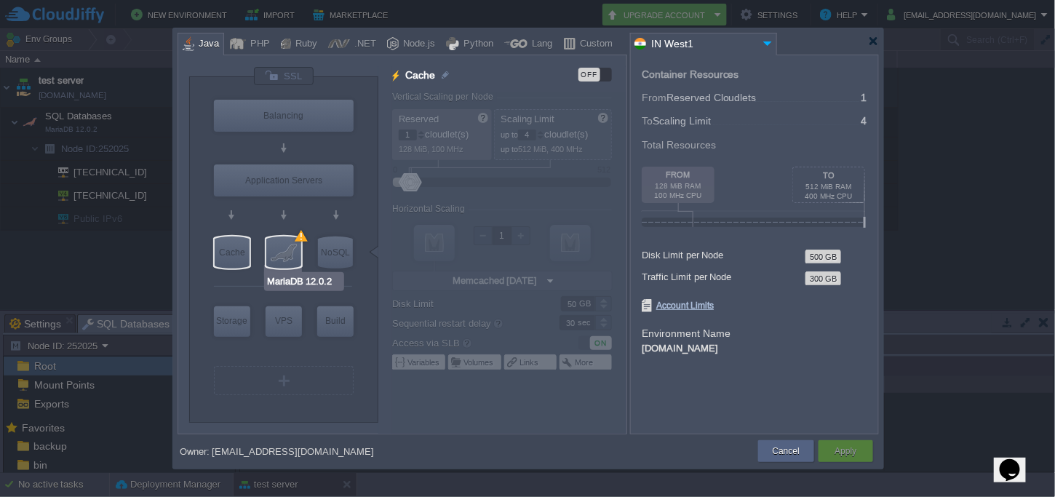
type input "12.0.2-almalin..."
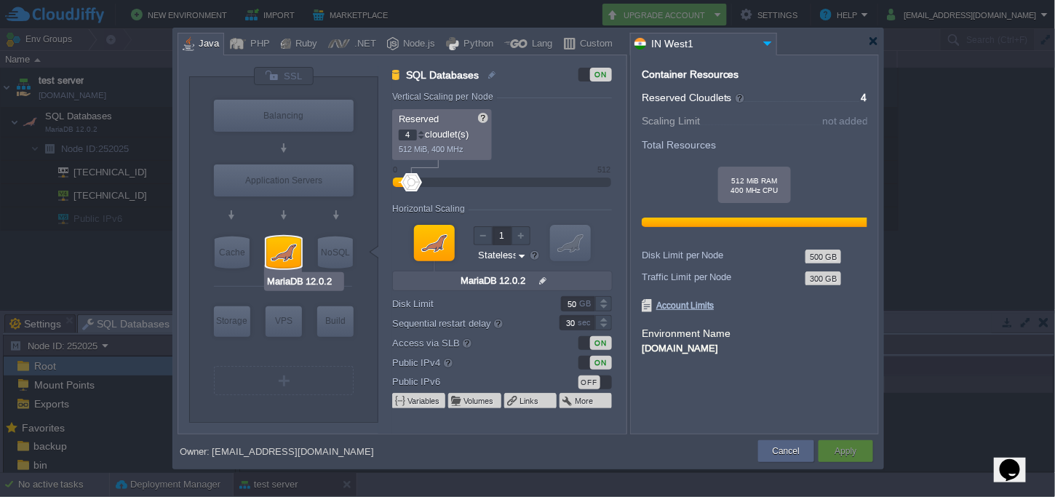
click at [319, 276] on input "MariaDB 12.0.2" at bounding box center [304, 281] width 76 height 15
click at [284, 254] on div at bounding box center [283, 252] width 35 height 32
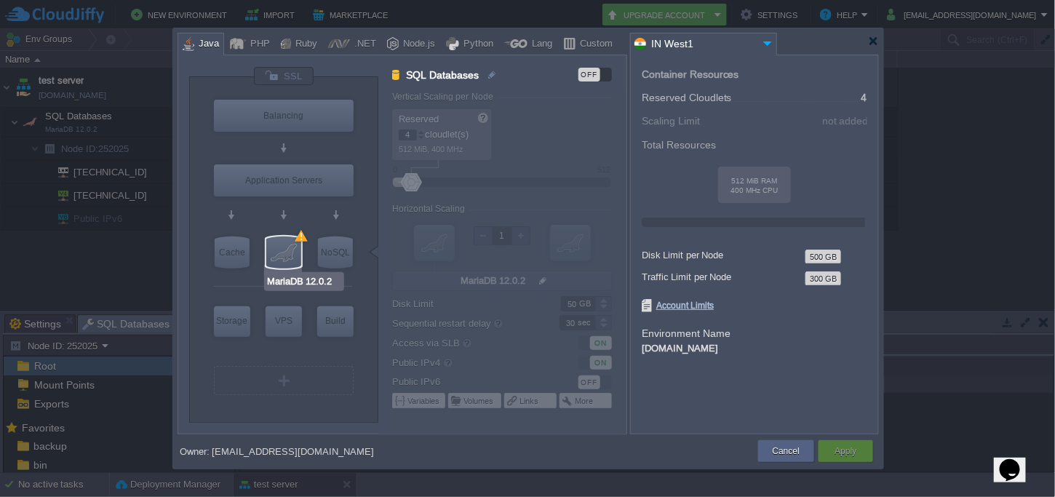
type input "Redis 7.2.4"
click at [343, 250] on div "NoSQL" at bounding box center [335, 252] width 35 height 32
type input "NoSQL Databases"
type input "1"
type input "Redis 7.2.4"
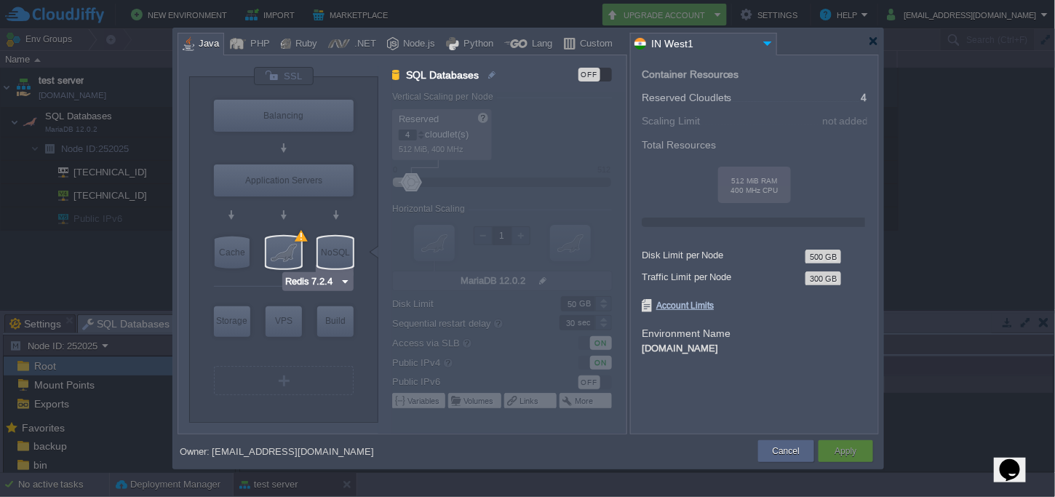
type input "7.2.4-almalinux-9"
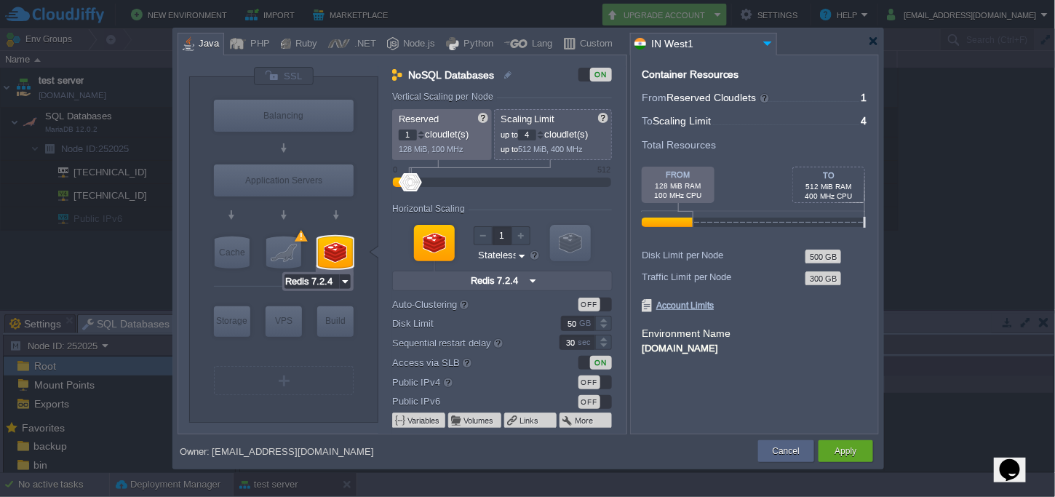
click at [333, 286] on input "Redis 7.2.4" at bounding box center [311, 281] width 55 height 15
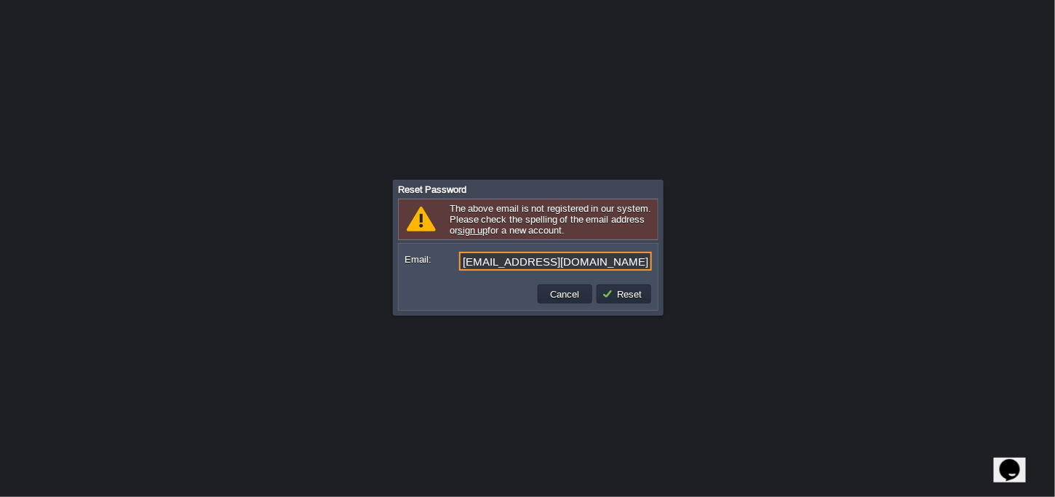
click at [618, 260] on input "[EMAIL_ADDRESS][DOMAIN_NAME]" at bounding box center [555, 261] width 193 height 19
